Goal: Task Accomplishment & Management: Manage account settings

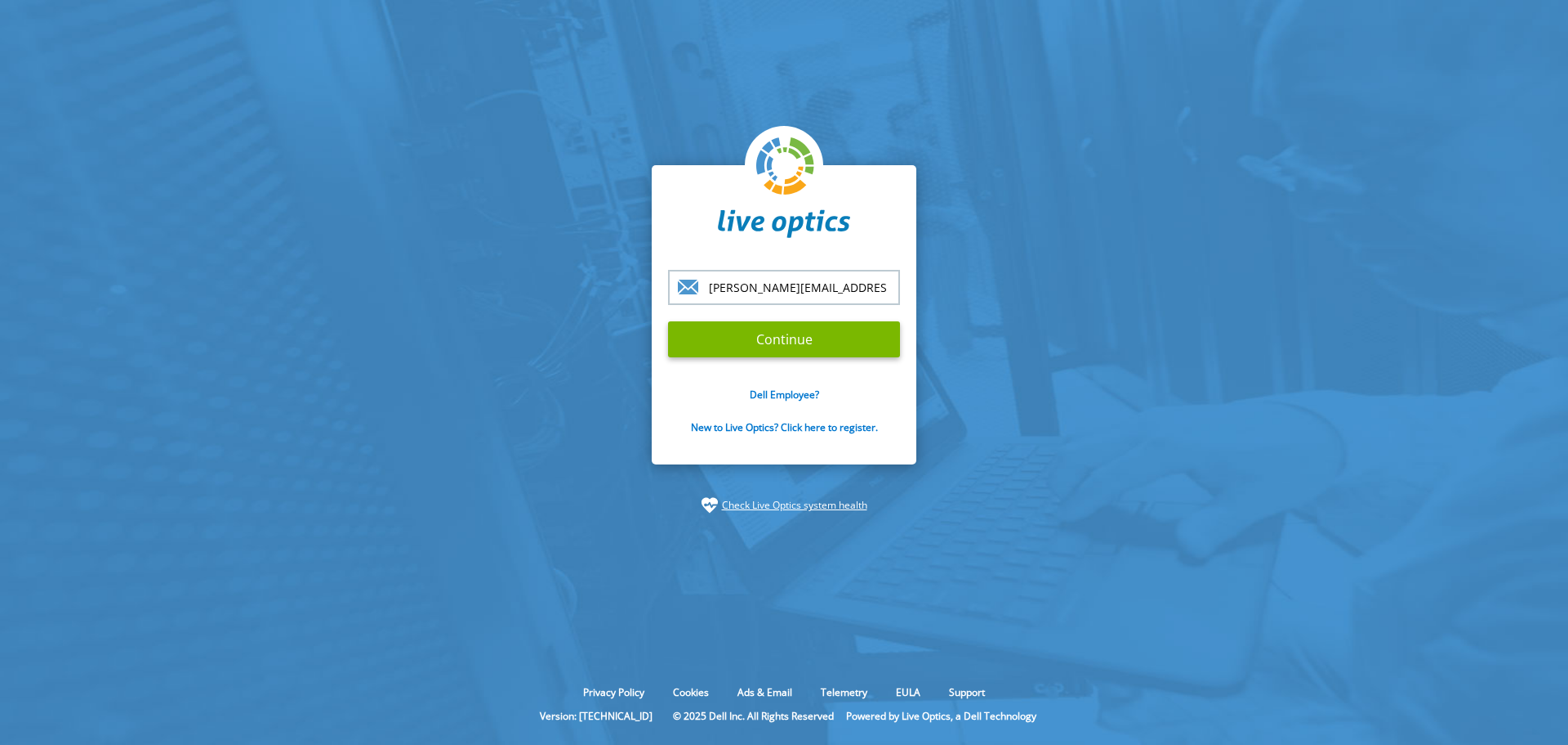
type input "saransh.mathur@rackspace.com"
click at [668, 321] on input "Continue" at bounding box center [784, 338] width 232 height 36
click at [808, 339] on input "Continue" at bounding box center [784, 338] width 232 height 36
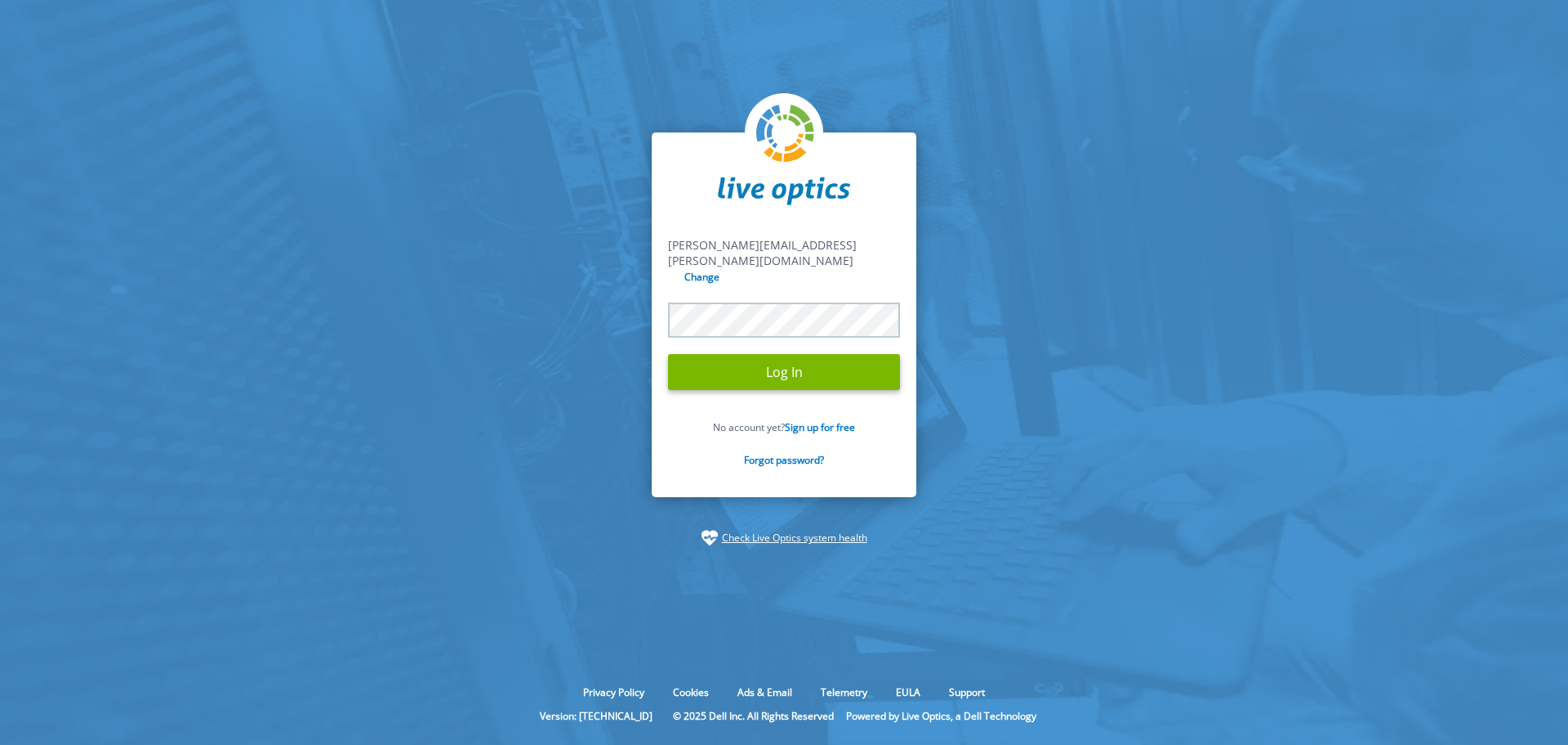
click at [668, 354] on input "Log In" at bounding box center [784, 372] width 232 height 36
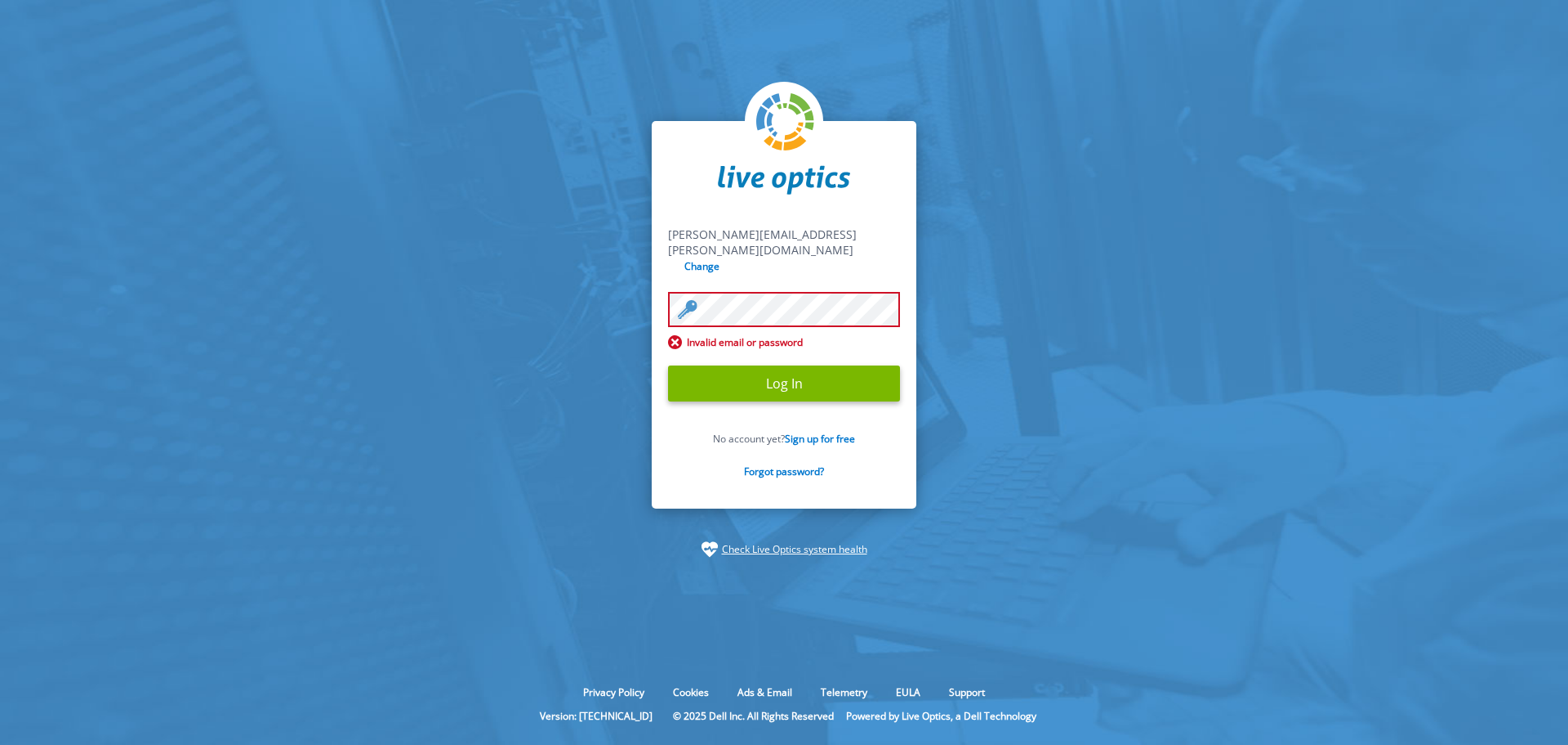
click at [668, 365] on input "Log In" at bounding box center [784, 383] width 232 height 36
click at [806, 373] on input "Log In" at bounding box center [784, 383] width 232 height 36
click at [778, 465] on link "Forgot password?" at bounding box center [784, 472] width 80 height 14
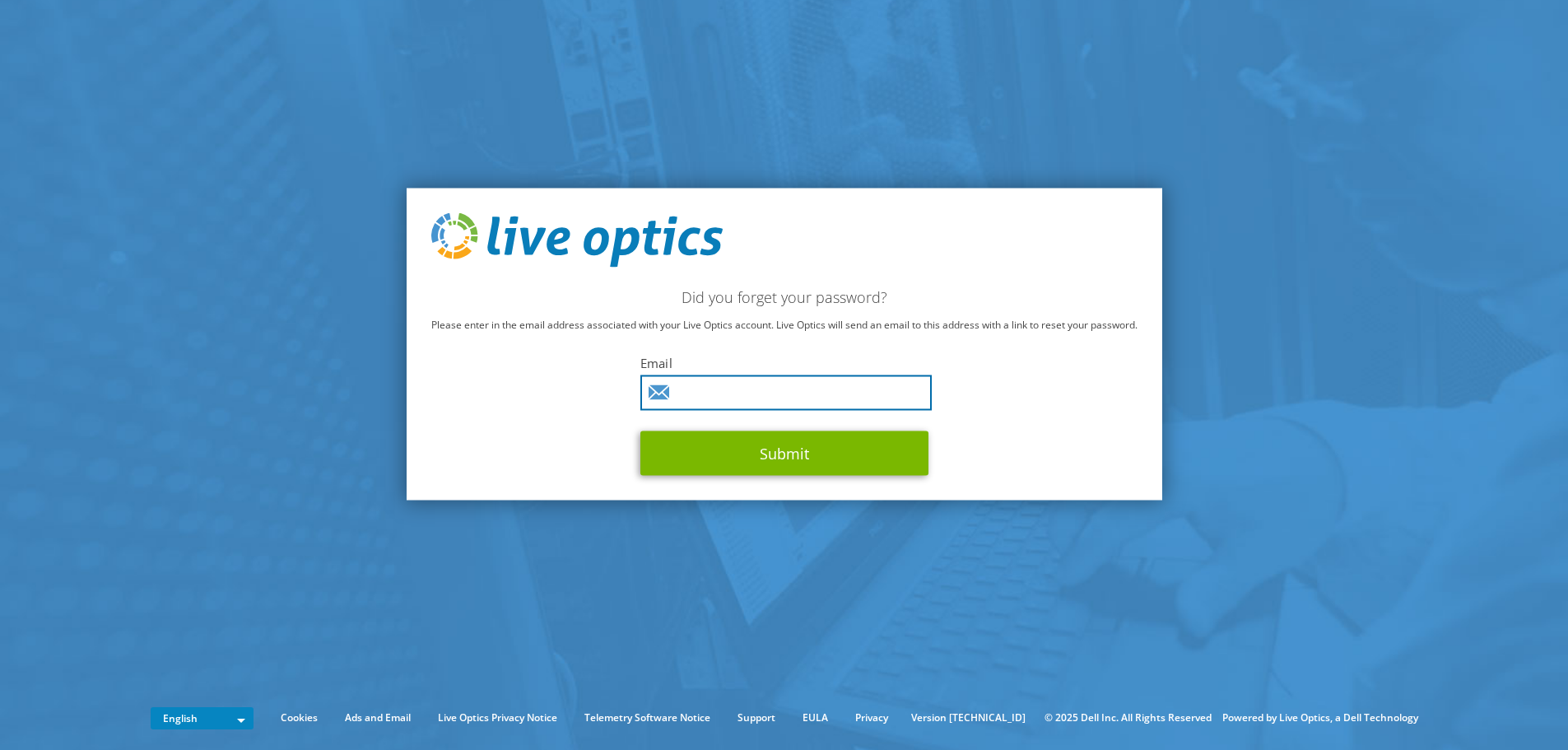
click at [779, 395] on input "text" at bounding box center [786, 392] width 291 height 35
type input "saransh.mathur@rackspace.com"
click at [641, 431] on button "Submit" at bounding box center [784, 453] width 288 height 44
